Goal: Task Accomplishment & Management: Use online tool/utility

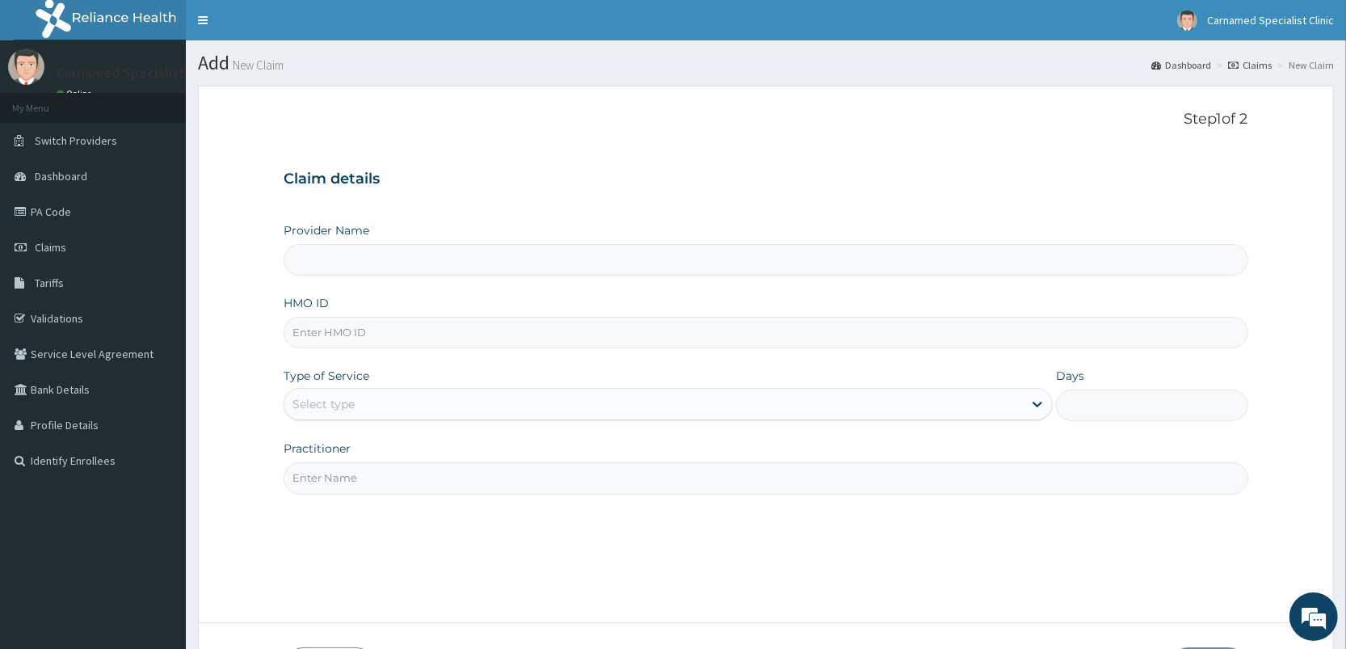
type input "Carnamed Specialist clinic"
click at [65, 322] on link "Validations" at bounding box center [93, 319] width 186 height 36
click at [82, 318] on link "Validations" at bounding box center [93, 319] width 186 height 36
click at [80, 316] on link "Validations" at bounding box center [93, 319] width 186 height 36
